Goal: Communication & Community: Connect with others

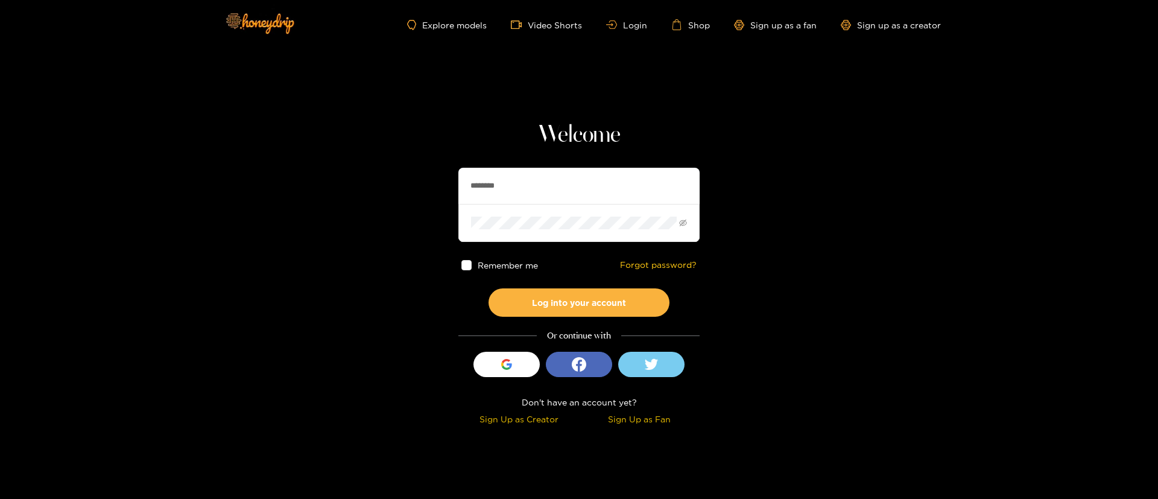
click at [542, 194] on input "********" at bounding box center [578, 186] width 241 height 36
type input "*"
type input "*****"
click at [580, 301] on button "Log into your account" at bounding box center [579, 302] width 181 height 28
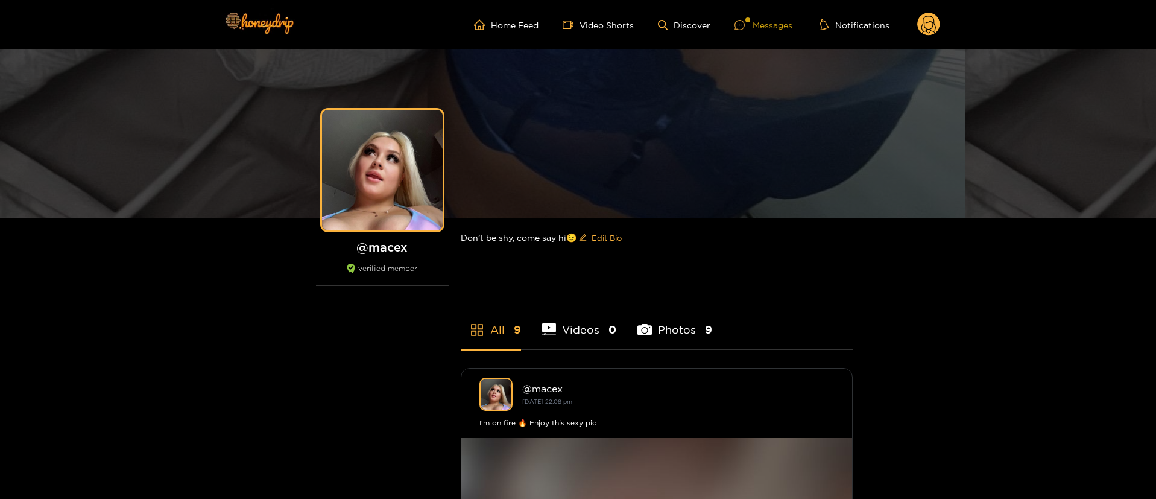
click at [767, 21] on div "Messages" at bounding box center [764, 25] width 58 height 14
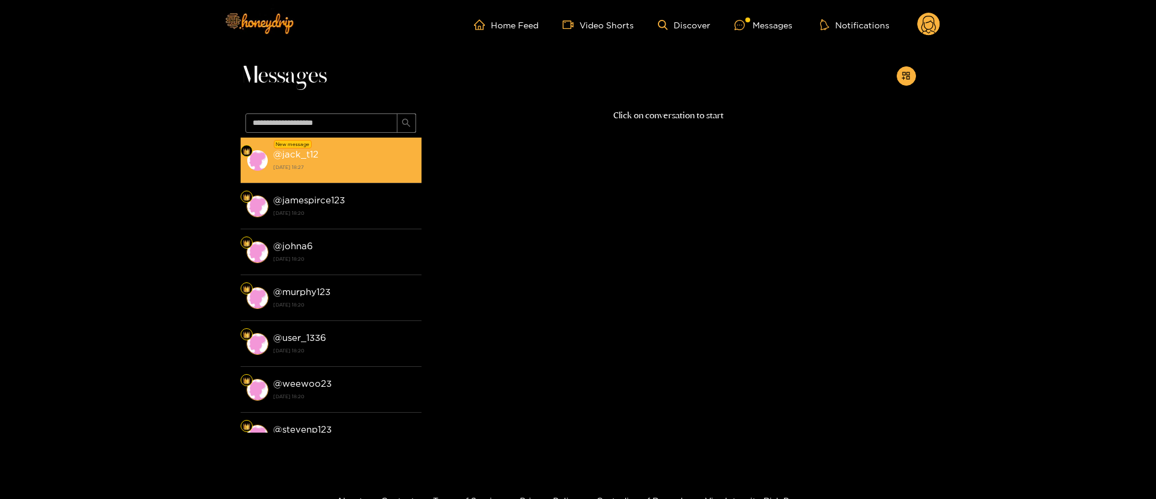
click at [362, 162] on strong "[DATE] 18:27" at bounding box center [344, 167] width 142 height 11
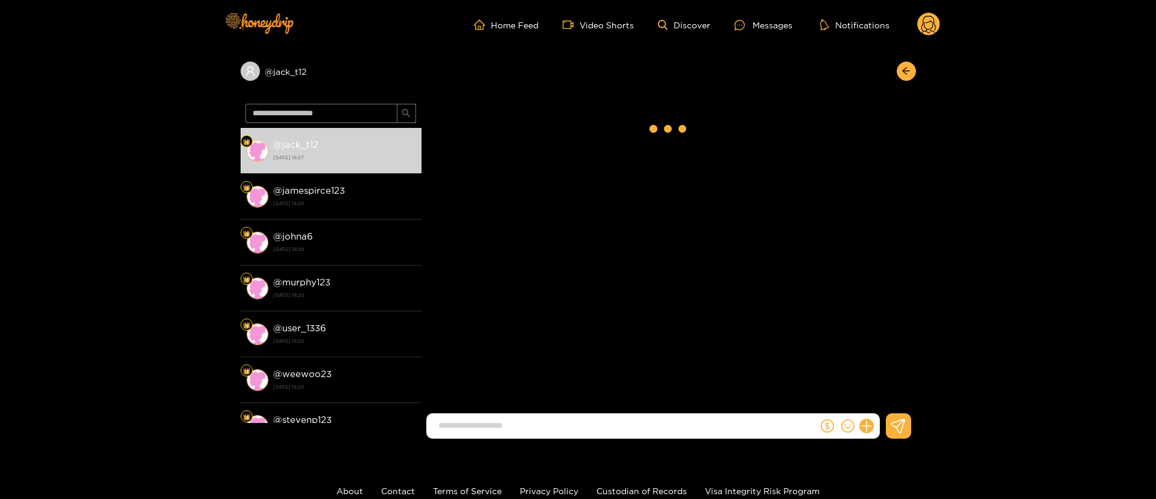
scroll to position [1458, 0]
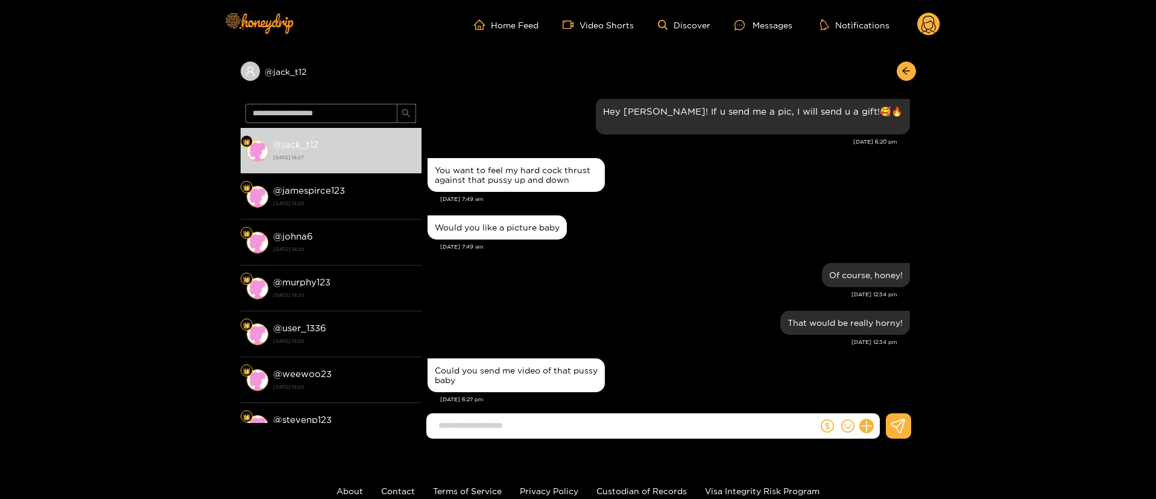
click at [607, 426] on input at bounding box center [624, 426] width 385 height 20
click at [635, 337] on div "That would be really horny! Sep. 21, 12:34 pm" at bounding box center [669, 332] width 483 height 48
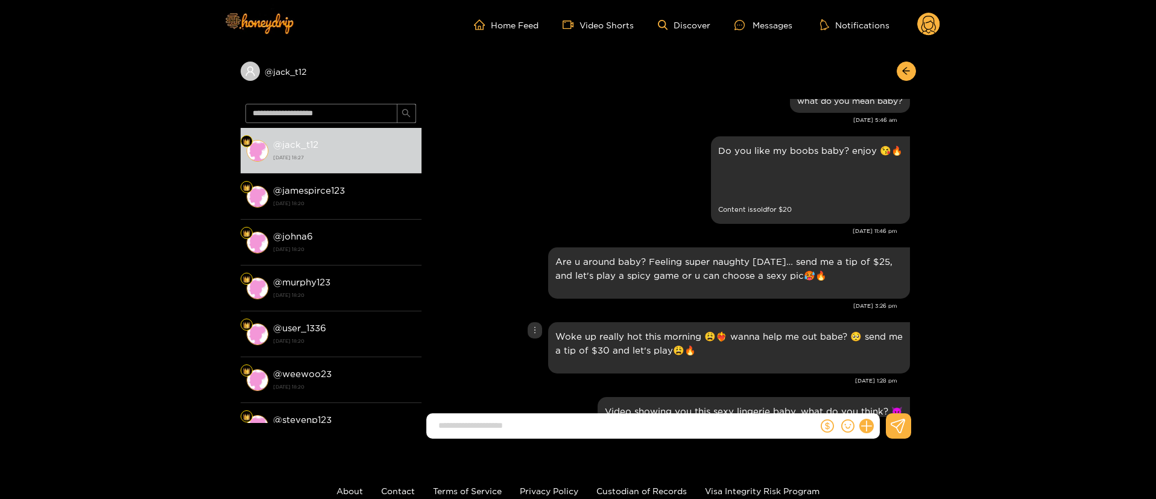
scroll to position [398, 0]
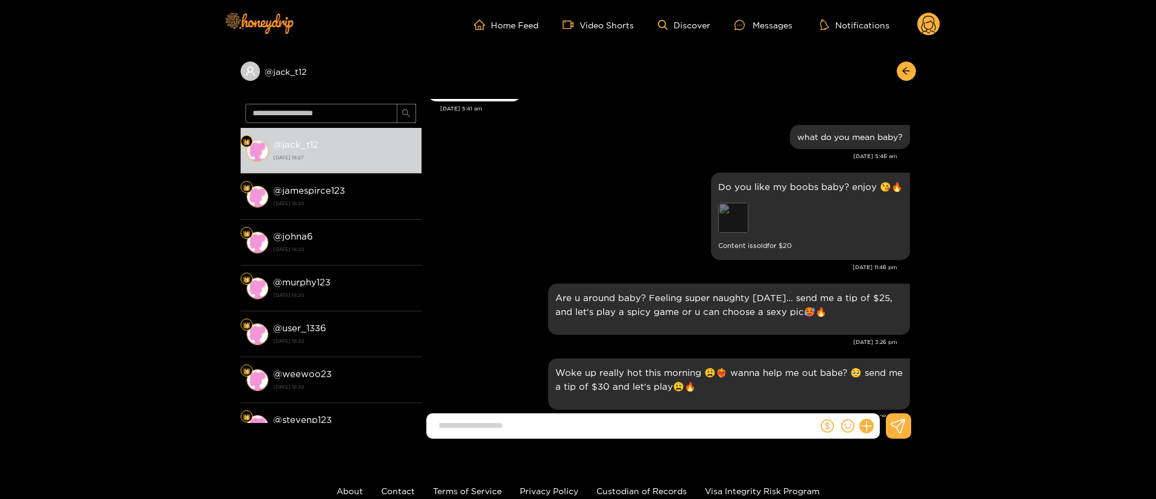
click at [740, 224] on div "Preview" at bounding box center [733, 218] width 30 height 30
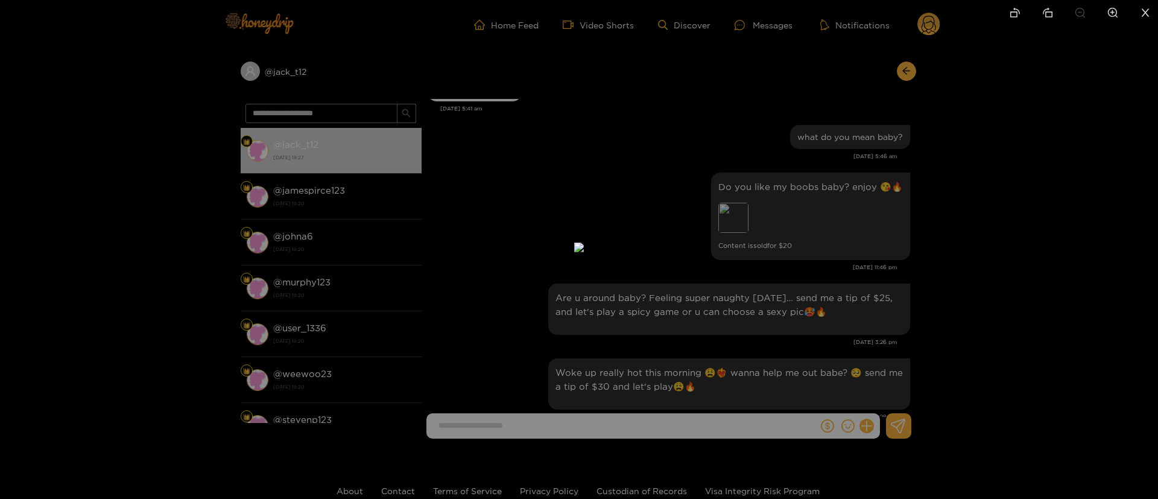
click at [822, 171] on div at bounding box center [579, 249] width 1158 height 499
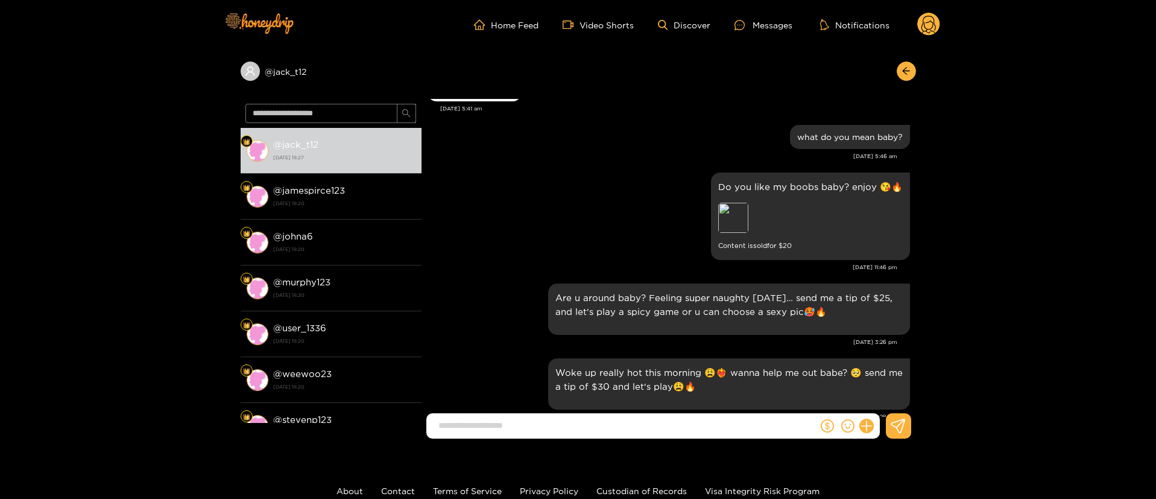
click at [659, 190] on div "Do you like my boobs baby? enjoy 😘🔥 Preview Content is sold for $ 20" at bounding box center [669, 215] width 483 height 93
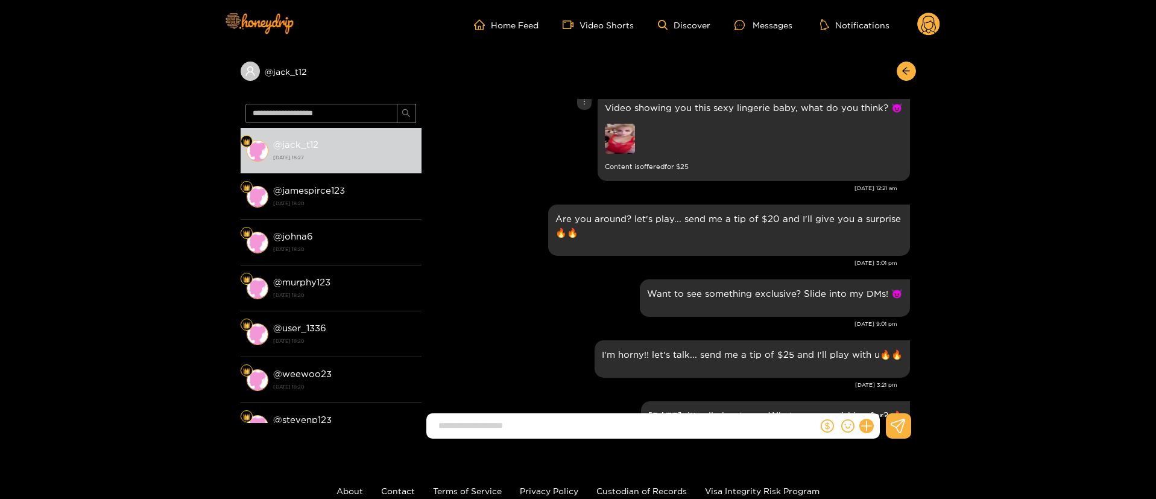
scroll to position [760, 0]
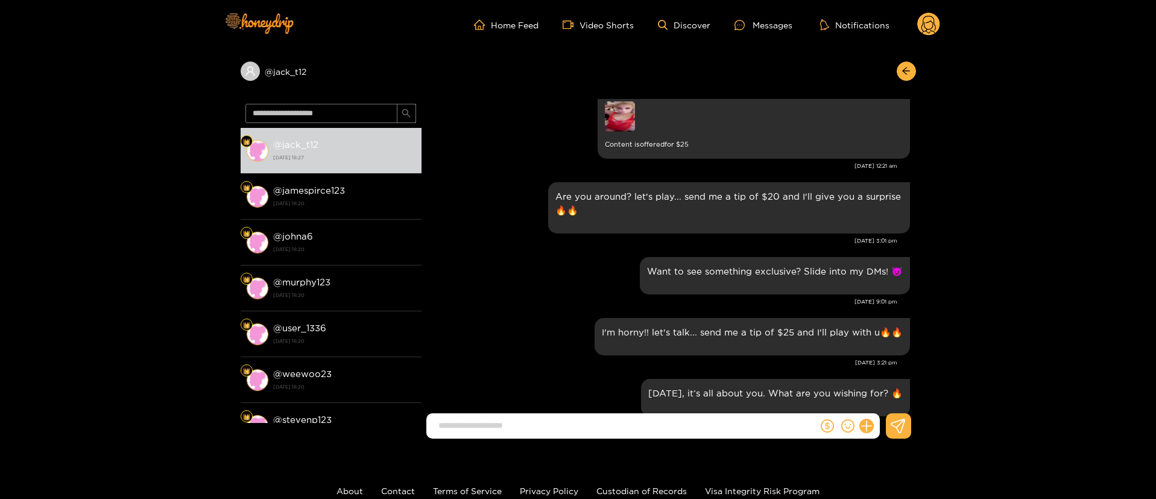
click at [627, 103] on img at bounding box center [620, 116] width 30 height 30
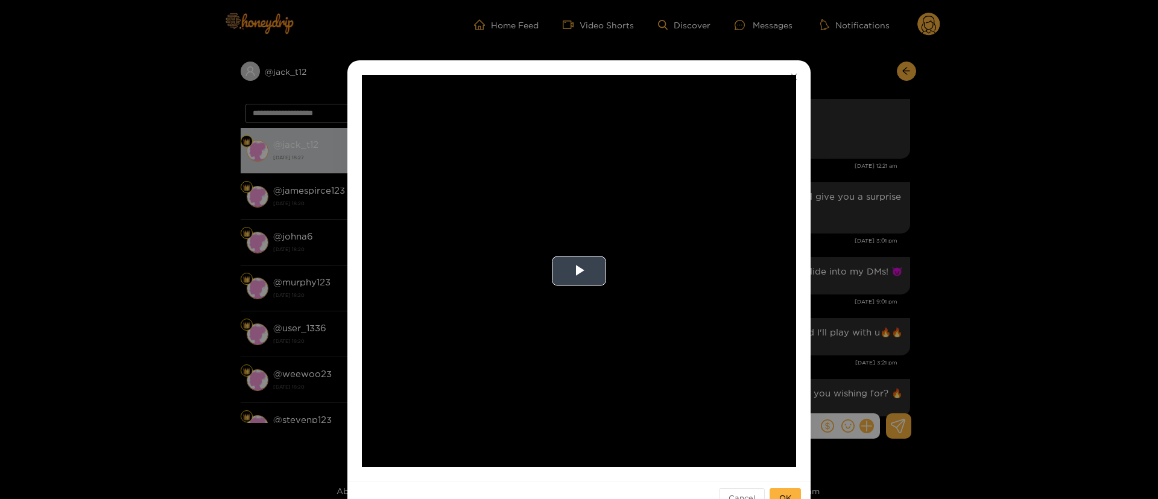
click at [551, 297] on video "Video Player" at bounding box center [579, 271] width 434 height 392
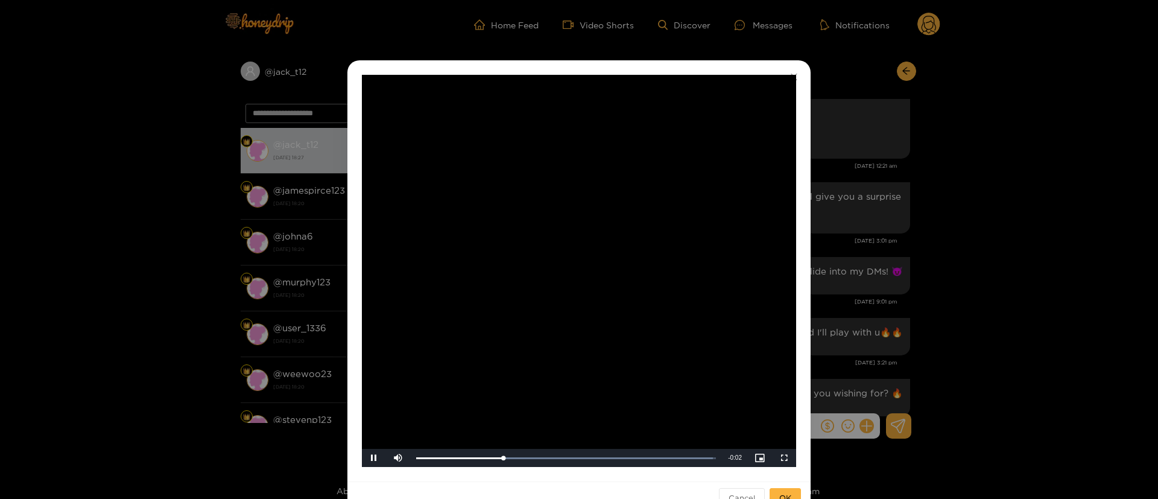
click at [904, 237] on div "**********" at bounding box center [579, 249] width 1158 height 499
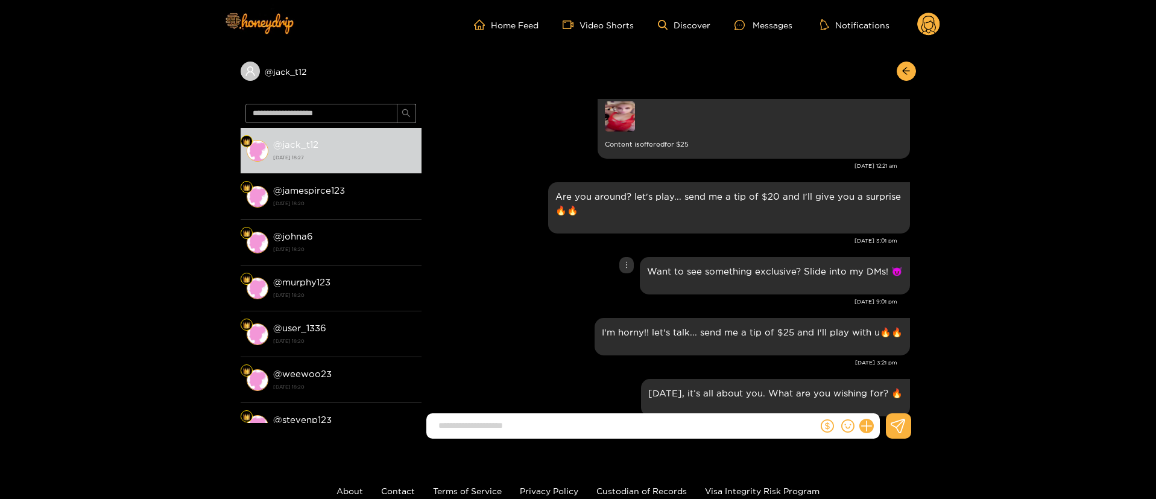
click at [573, 268] on div "Want to see something exclusive? Slide into my DMs! 😈" at bounding box center [669, 275] width 483 height 43
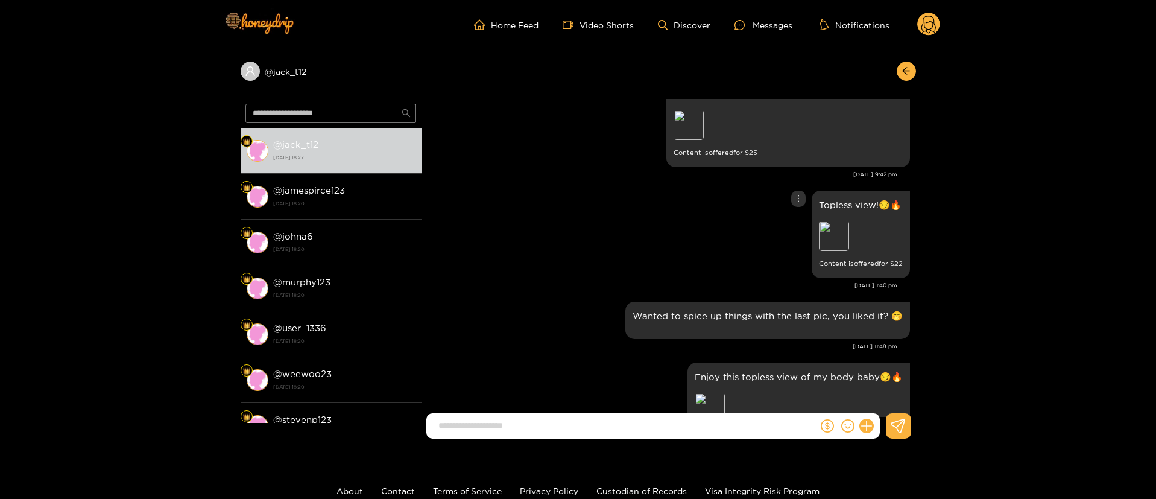
scroll to position [1556, 0]
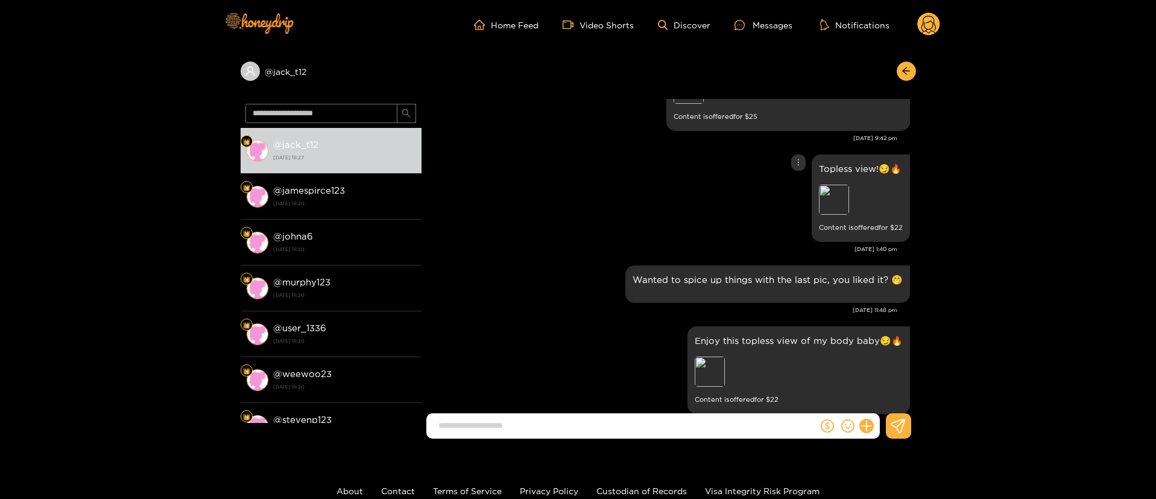
click at [646, 162] on div "Topless view!😏🔥 Preview Content is offered for $ 22" at bounding box center [669, 197] width 483 height 93
click at [827, 423] on icon "dollar" at bounding box center [827, 425] width 13 height 13
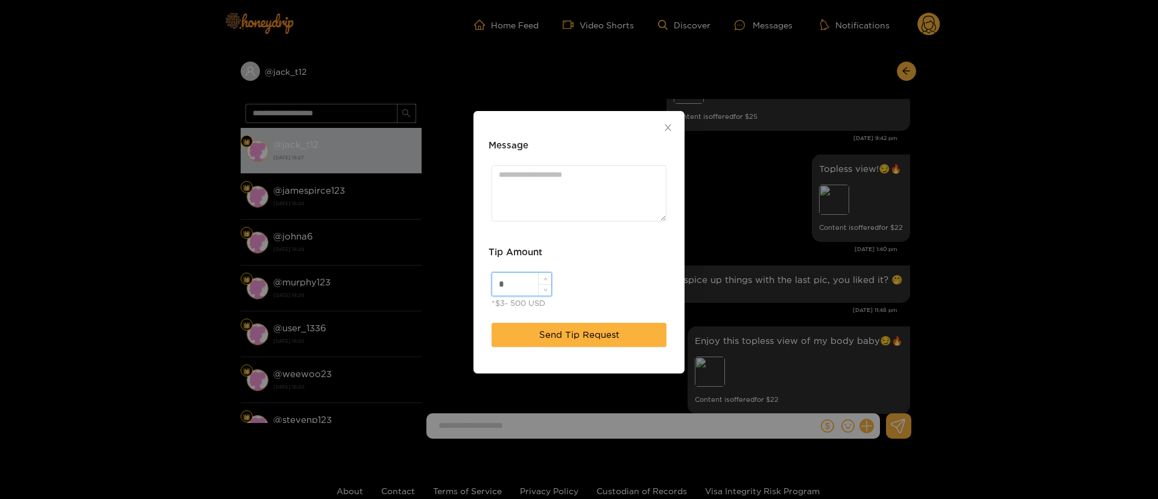
click at [510, 281] on input "*" at bounding box center [521, 284] width 59 height 23
type input "**"
click at [569, 186] on textarea "Message" at bounding box center [579, 193] width 175 height 56
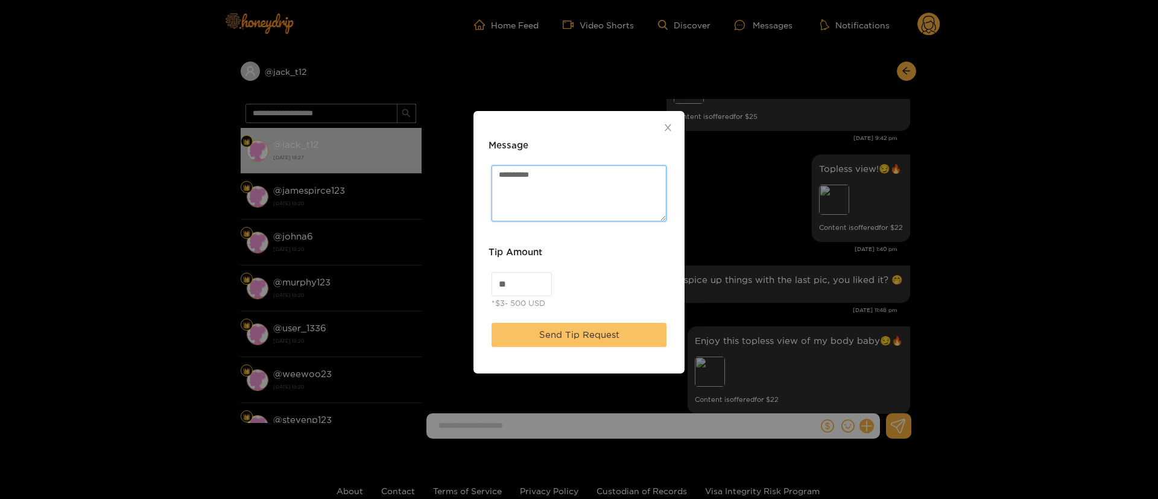
type textarea "*********"
click at [582, 332] on span "Send Tip Request" at bounding box center [579, 335] width 80 height 14
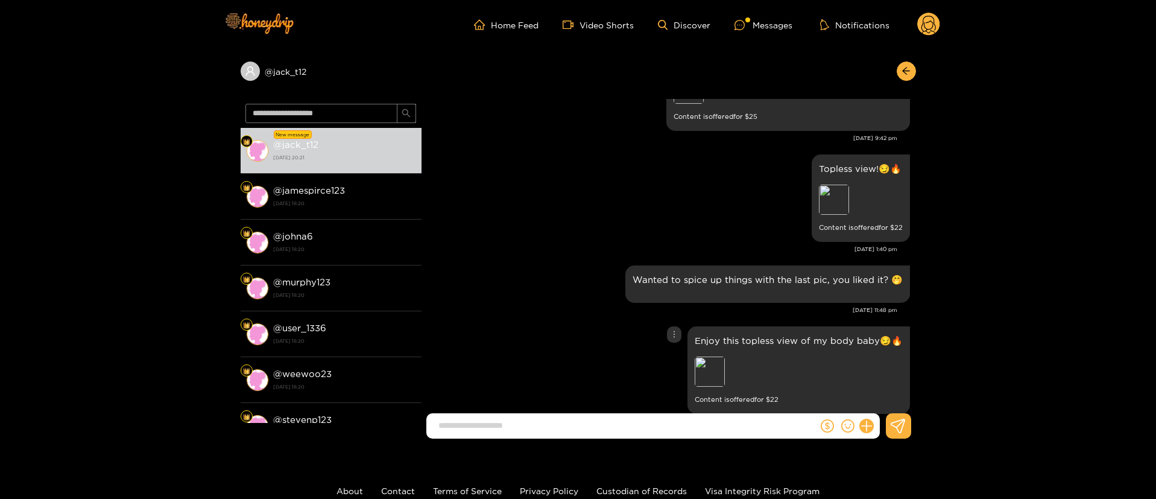
click at [579, 394] on div "Enjoy this topless view of my body baby😏🔥 Preview Content is offered for $ 22" at bounding box center [669, 369] width 483 height 93
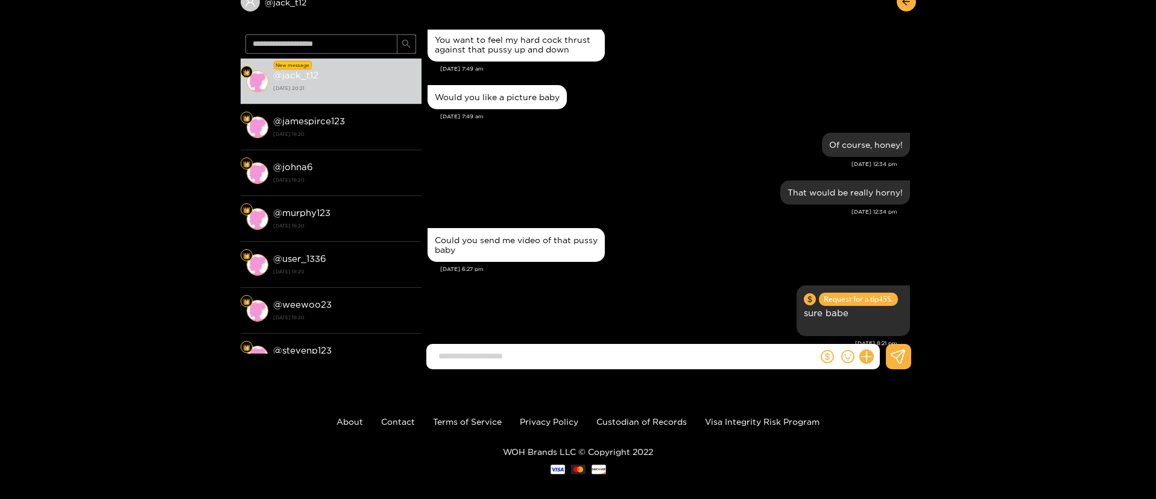
scroll to position [3246, 0]
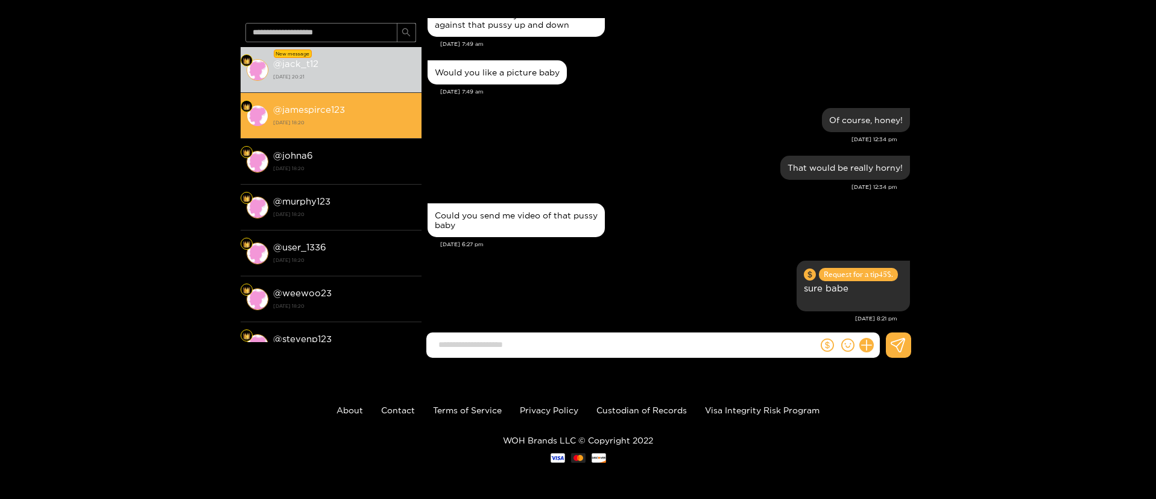
click at [296, 103] on div "@ jamespirce123 11 September 2025 18:20" at bounding box center [344, 115] width 142 height 27
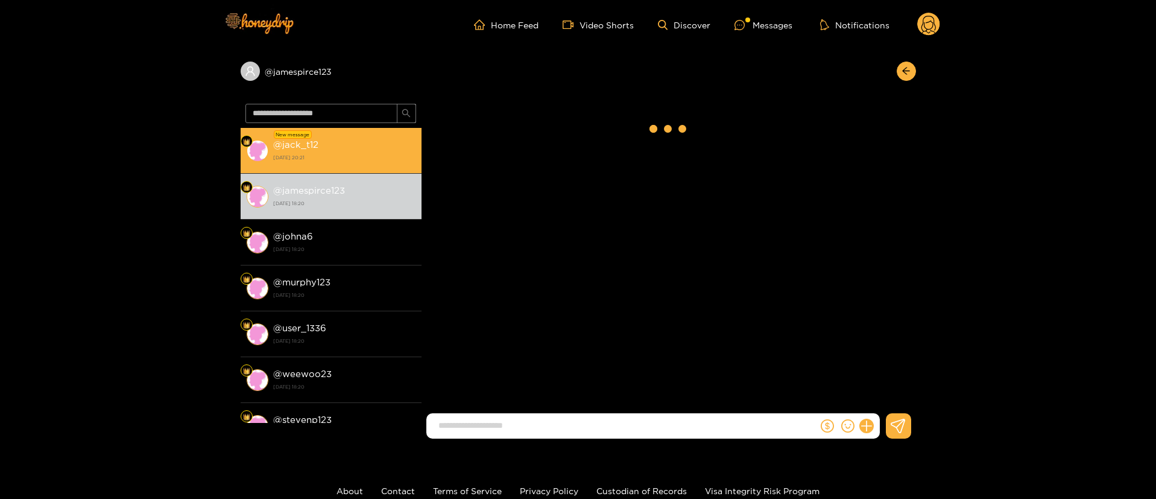
click at [319, 153] on strong "1 October 2025 20:21" at bounding box center [344, 157] width 142 height 11
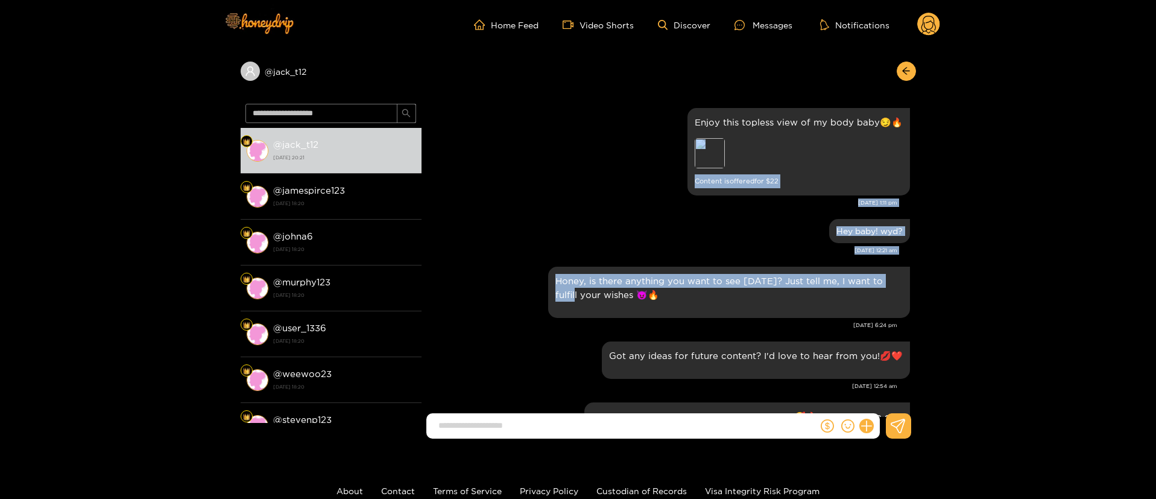
drag, startPoint x: 916, startPoint y: 149, endPoint x: 914, endPoint y: 285, distance: 135.7
click at [914, 285] on div "J T Enjoy this topless view of my body baby😏🔥 Preview Content is offered for $ …" at bounding box center [669, 258] width 495 height 318
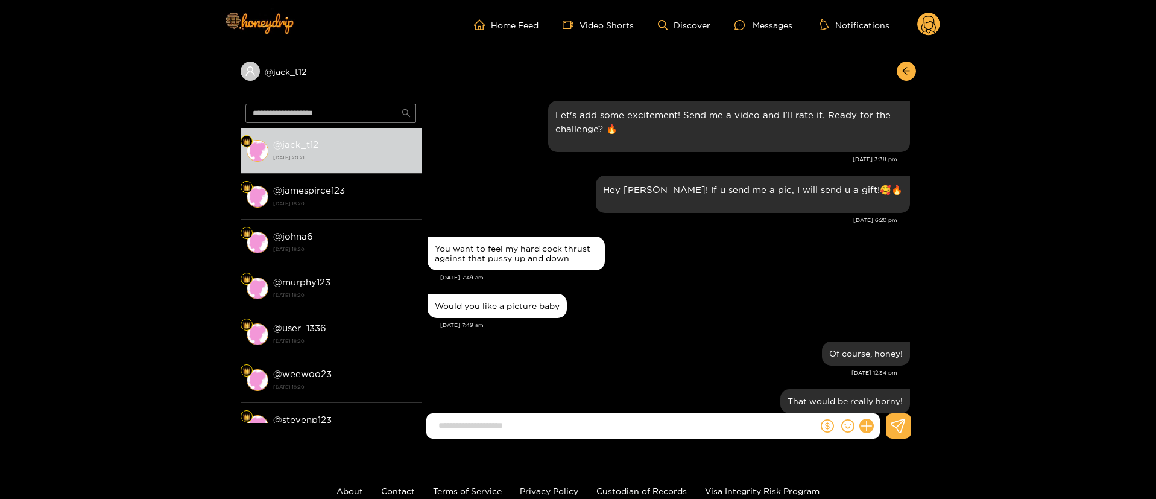
scroll to position [1471, 0]
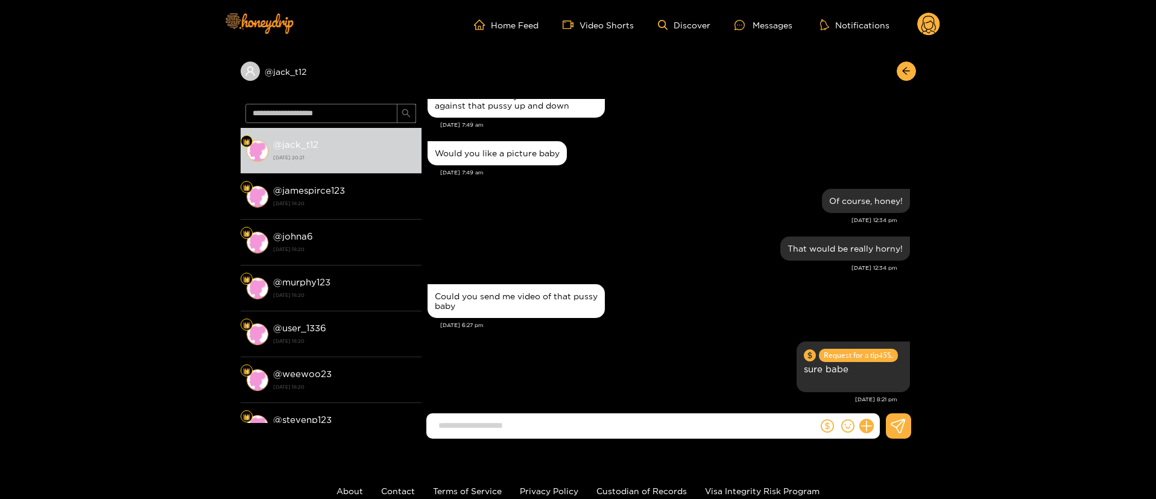
drag, startPoint x: 933, startPoint y: 410, endPoint x: 557, endPoint y: 201, distance: 430.4
click at [557, 216] on div "Sep. 21, 12:34 pm" at bounding box center [663, 220] width 470 height 8
click at [635, 216] on div "Of course, honey! Sep. 21, 12:34 pm" at bounding box center [669, 210] width 483 height 48
drag, startPoint x: 346, startPoint y: 74, endPoint x: 254, endPoint y: 83, distance: 92.7
click at [254, 83] on div "@ jack_t12" at bounding box center [579, 73] width 676 height 49
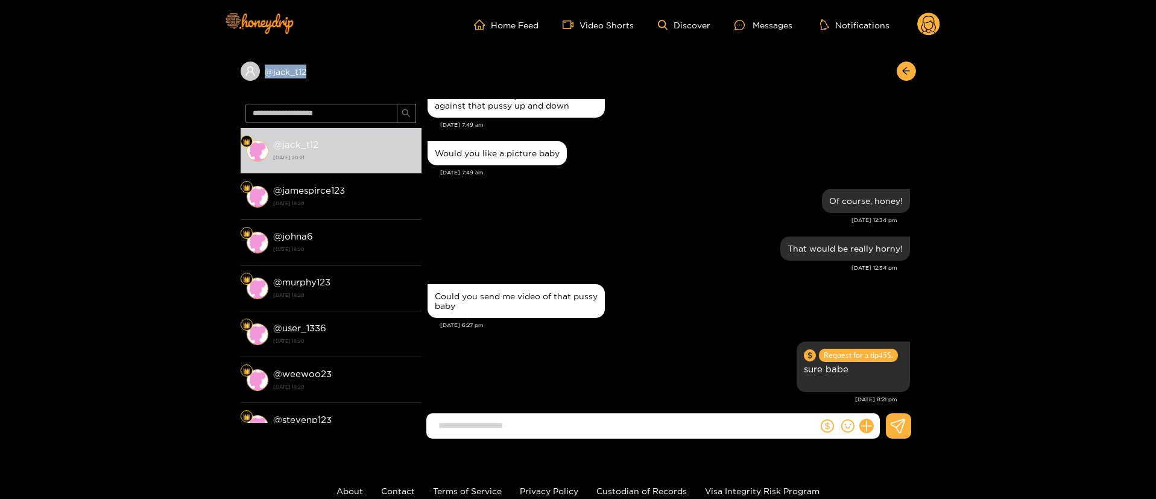
copy div "@ jack_t12"
click at [942, 27] on header "Home Feed Video Shorts Discover Messages Notifications 0" at bounding box center [578, 24] width 1156 height 49
click at [929, 27] on circle at bounding box center [928, 24] width 23 height 23
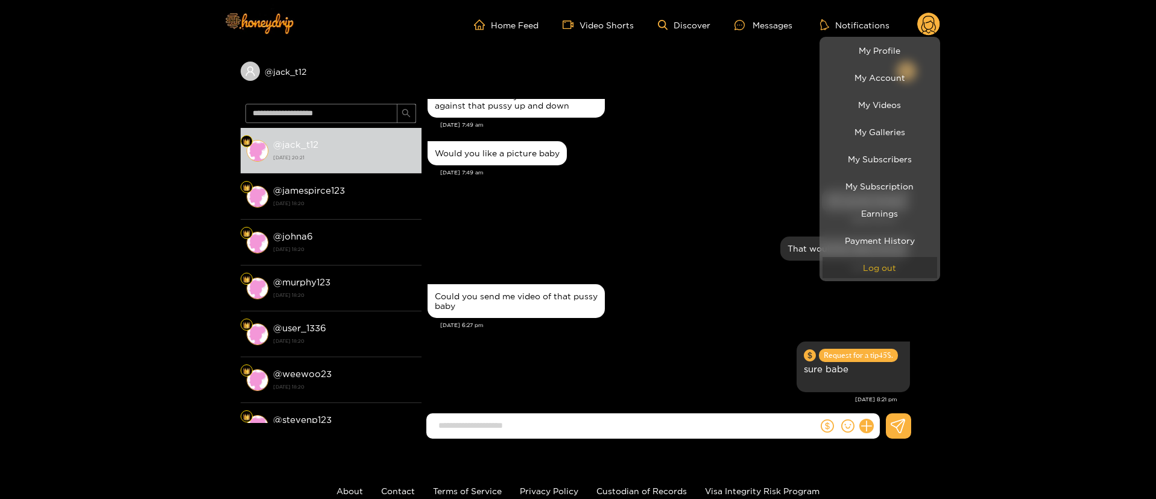
click at [896, 276] on button "Log out" at bounding box center [880, 267] width 115 height 21
